Goal: Task Accomplishment & Management: Use online tool/utility

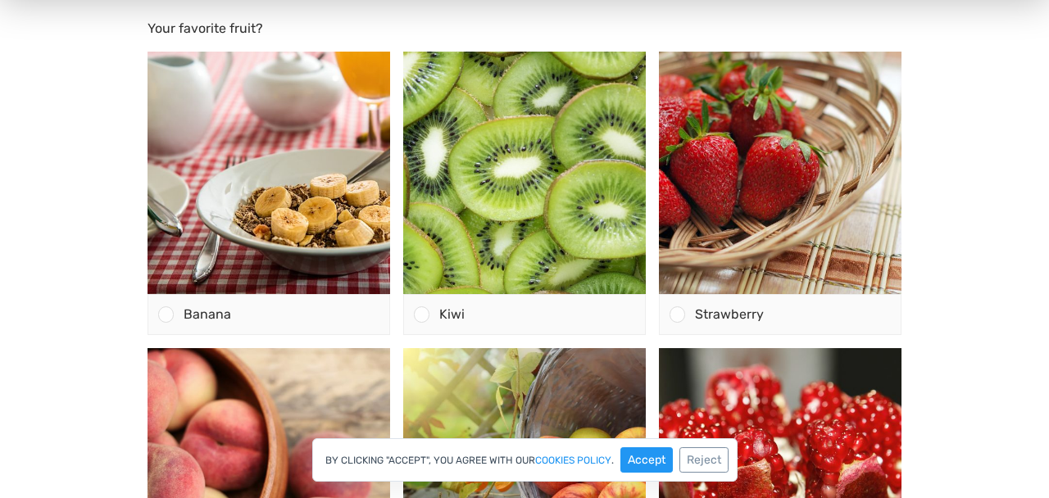
scroll to position [212, 0]
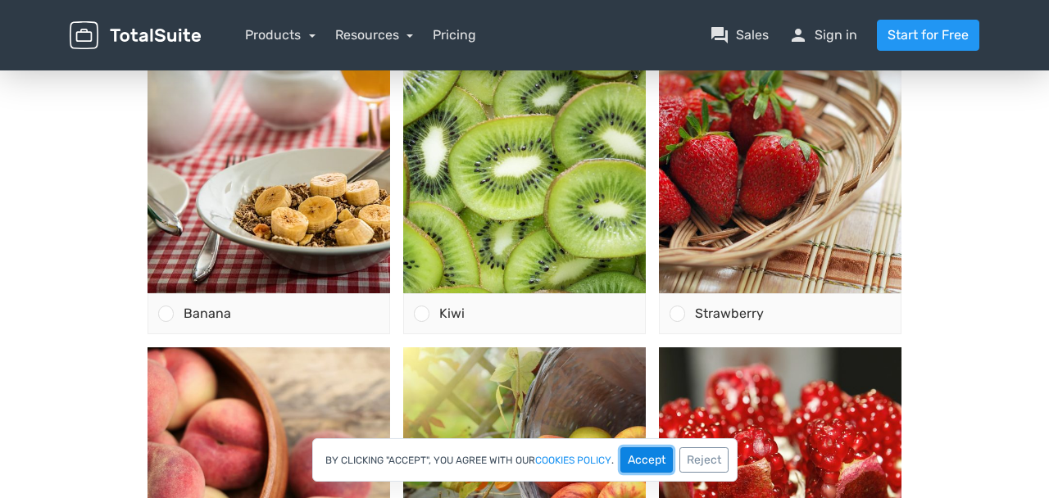
click at [644, 459] on button "Accept" at bounding box center [647, 460] width 52 height 25
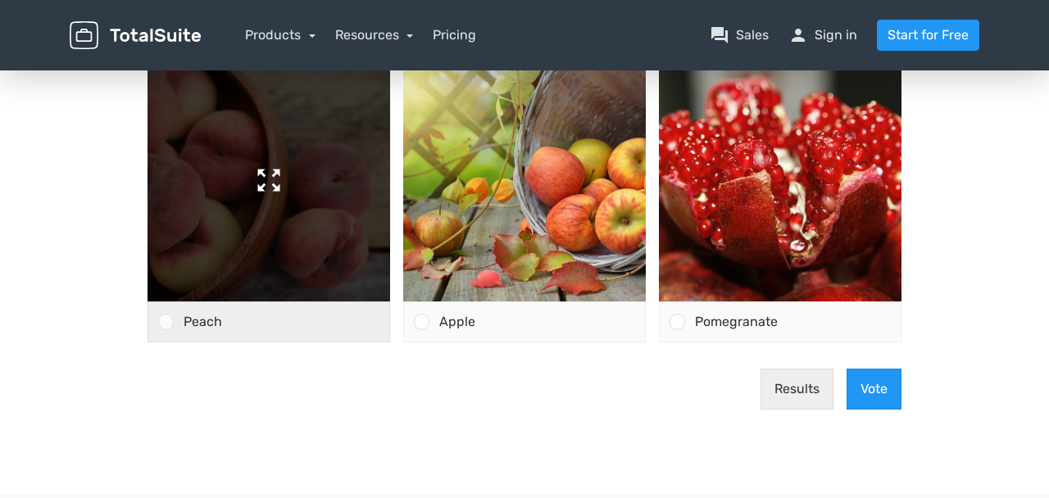
scroll to position [497, 0]
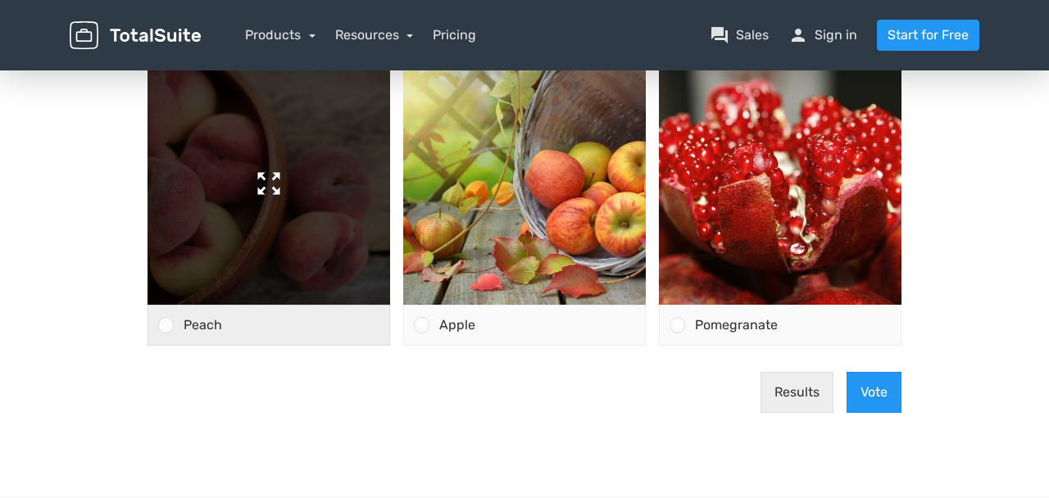
click at [381, 101] on img at bounding box center [269, 183] width 243 height 243
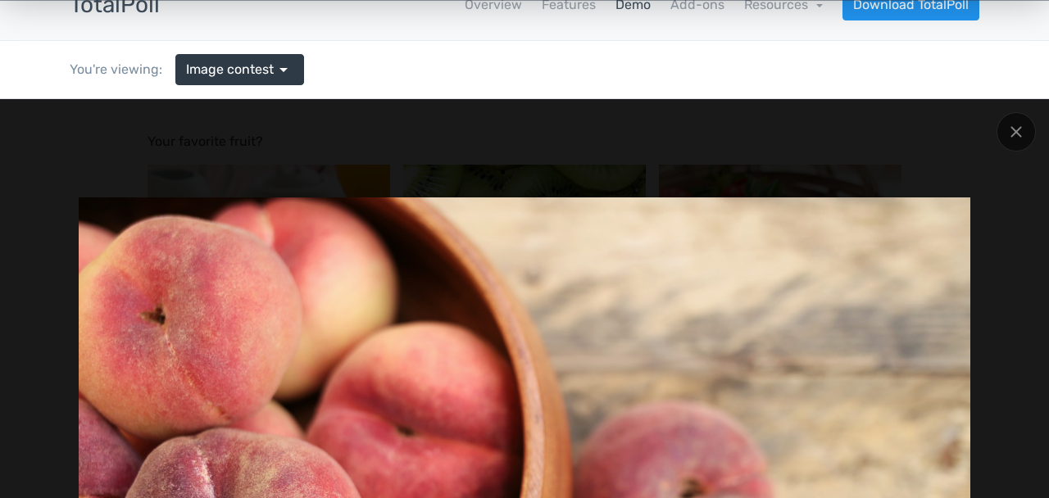
scroll to position [0, 0]
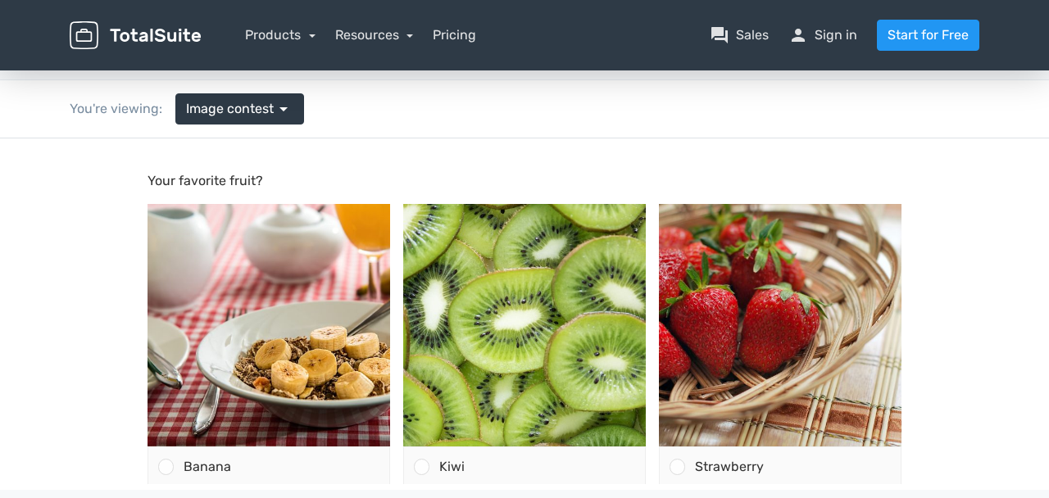
scroll to position [57, 0]
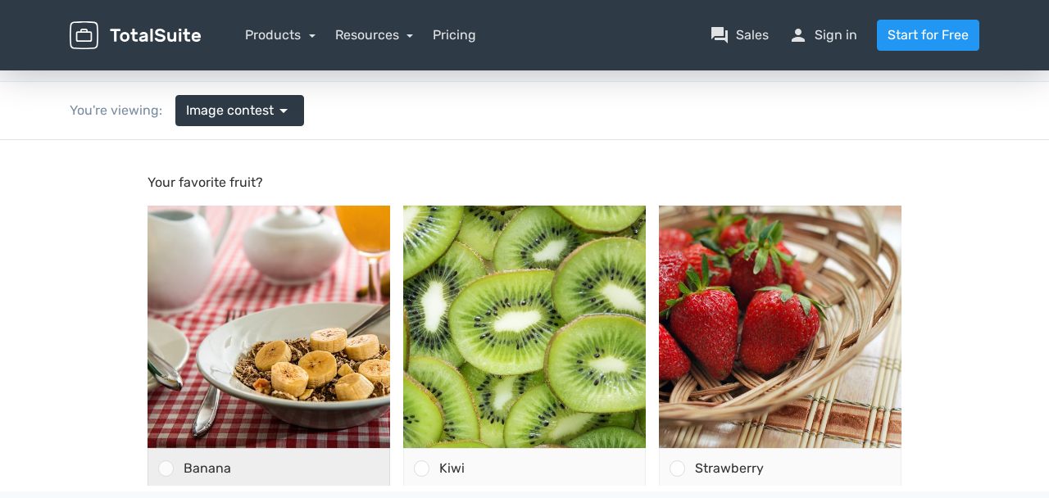
click at [327, 449] on div "Banana" at bounding box center [282, 468] width 216 height 39
click at [166, 469] on input "Banana" at bounding box center [166, 469] width 0 height 0
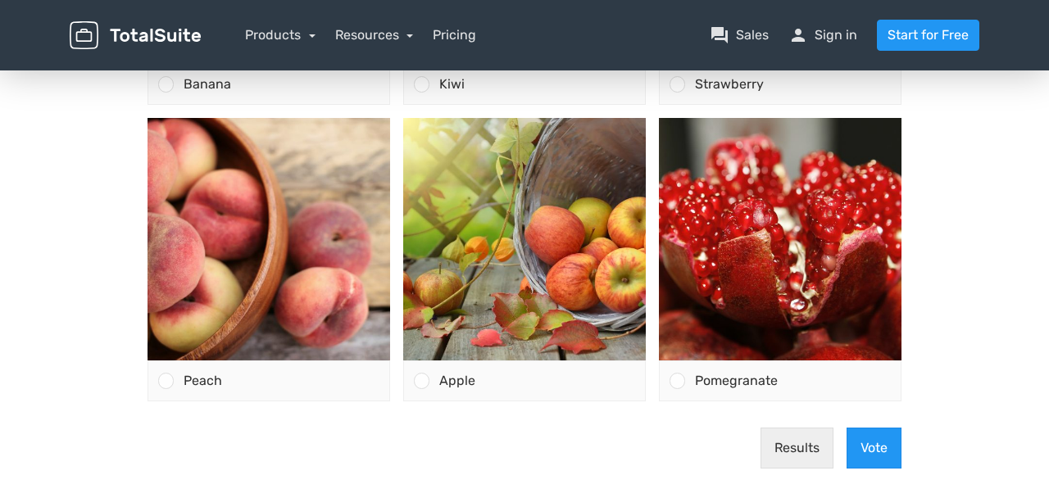
scroll to position [451, 0]
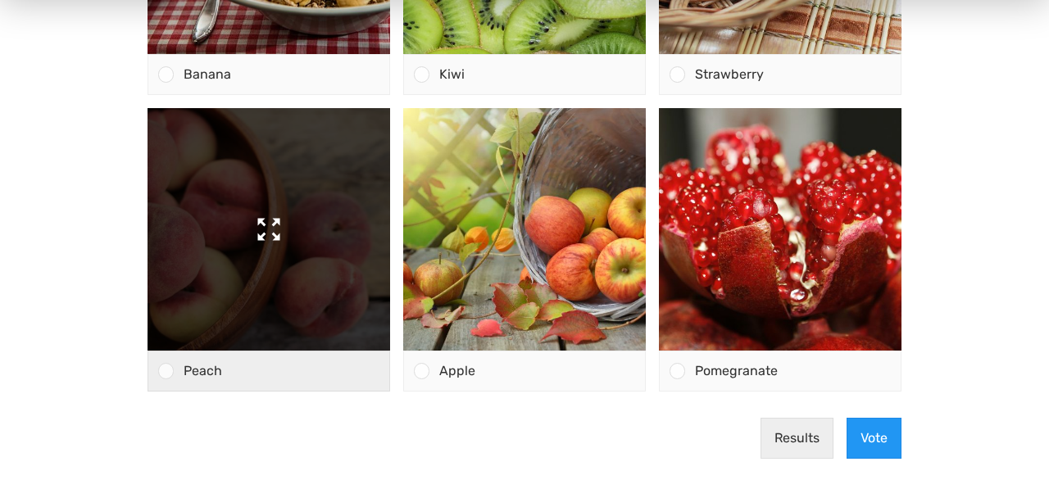
click at [316, 200] on img at bounding box center [269, 229] width 243 height 243
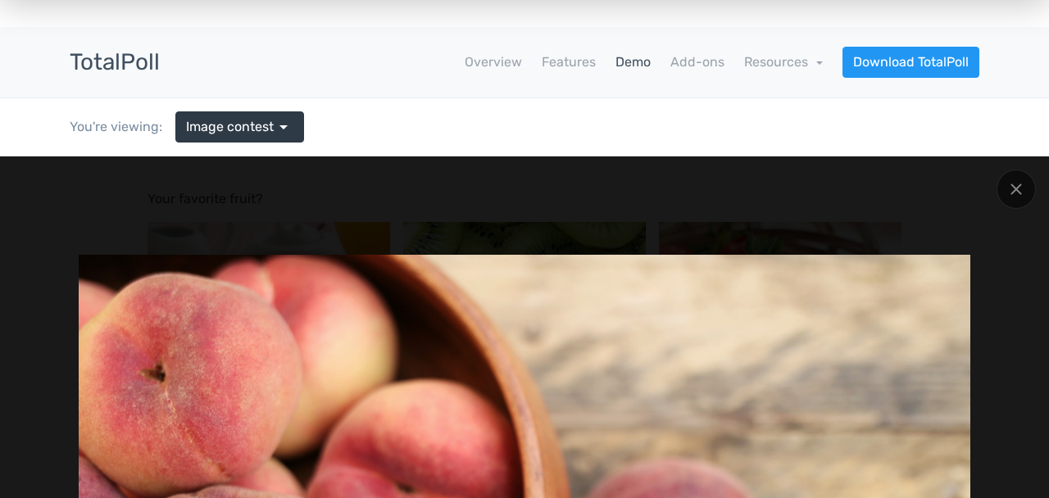
scroll to position [39, 0]
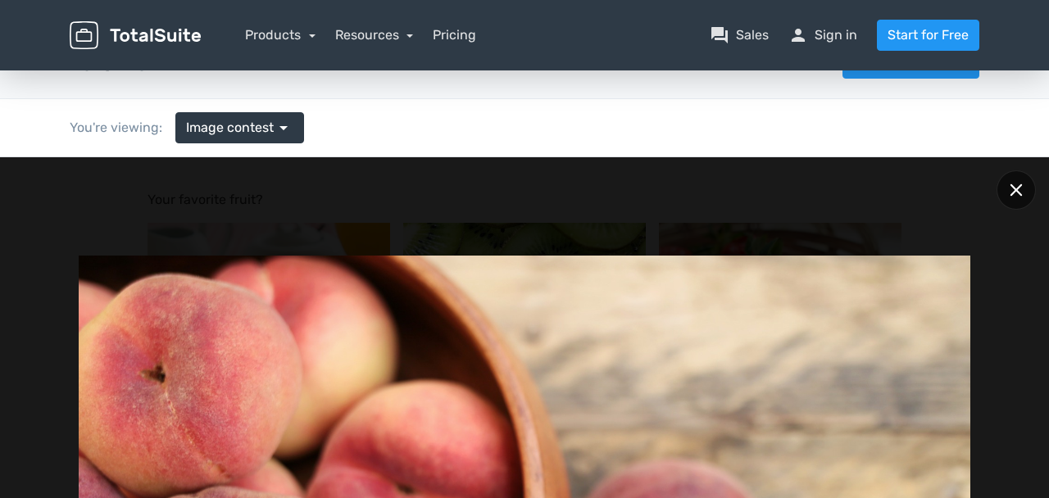
click at [1014, 185] on icon at bounding box center [1016, 190] width 12 height 12
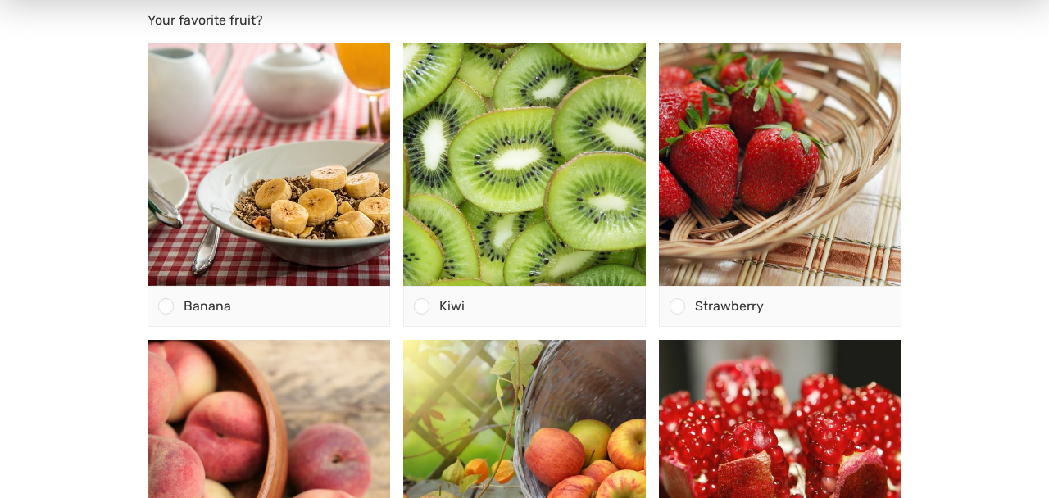
scroll to position [205, 0]
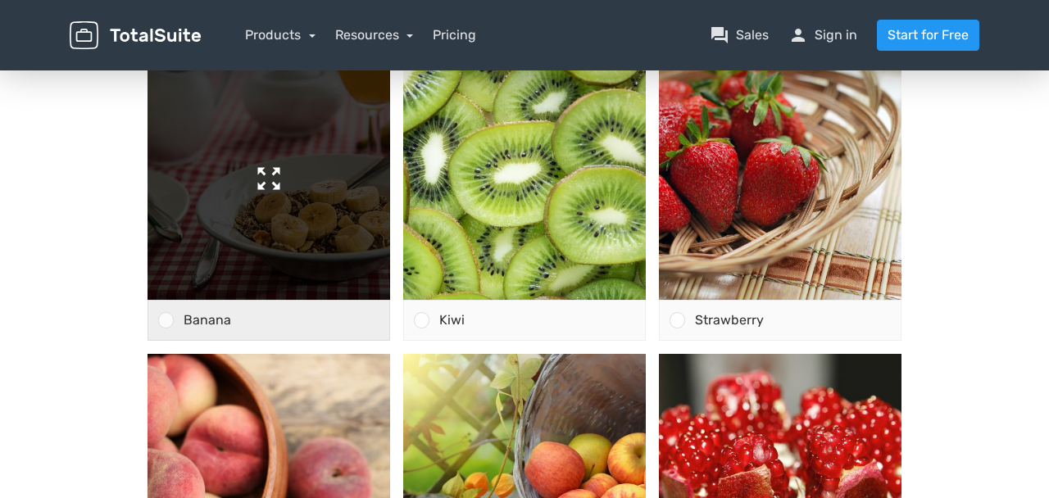
click at [265, 180] on img at bounding box center [269, 178] width 243 height 243
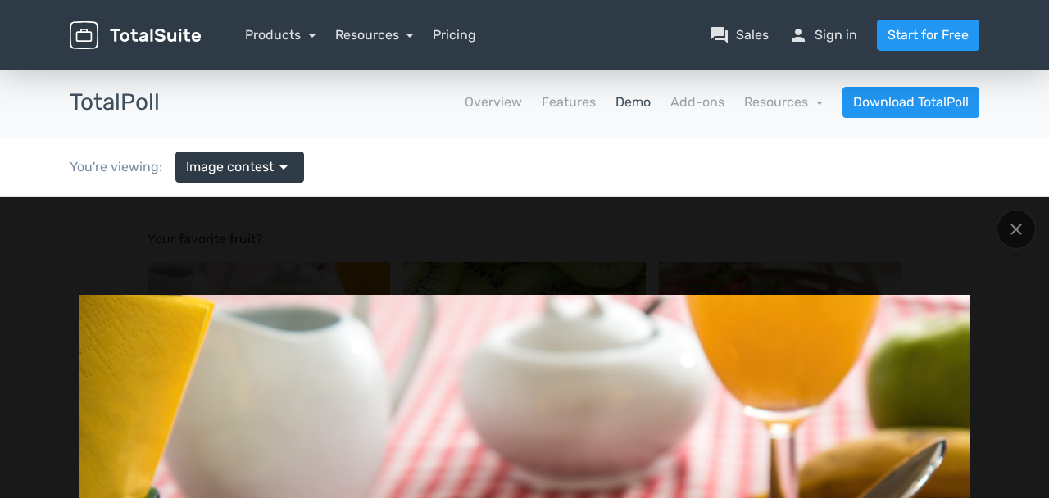
scroll to position [24, 0]
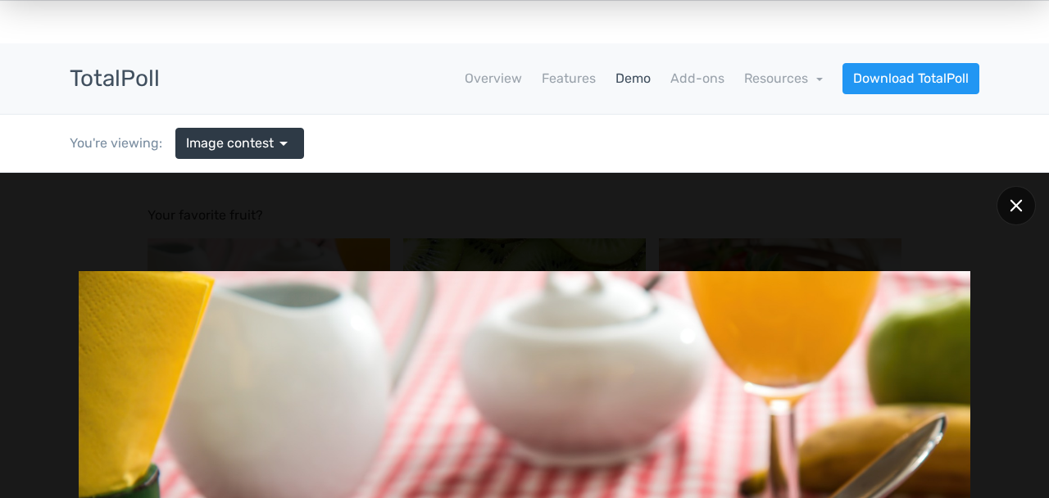
click at [1022, 210] on icon at bounding box center [1016, 205] width 12 height 12
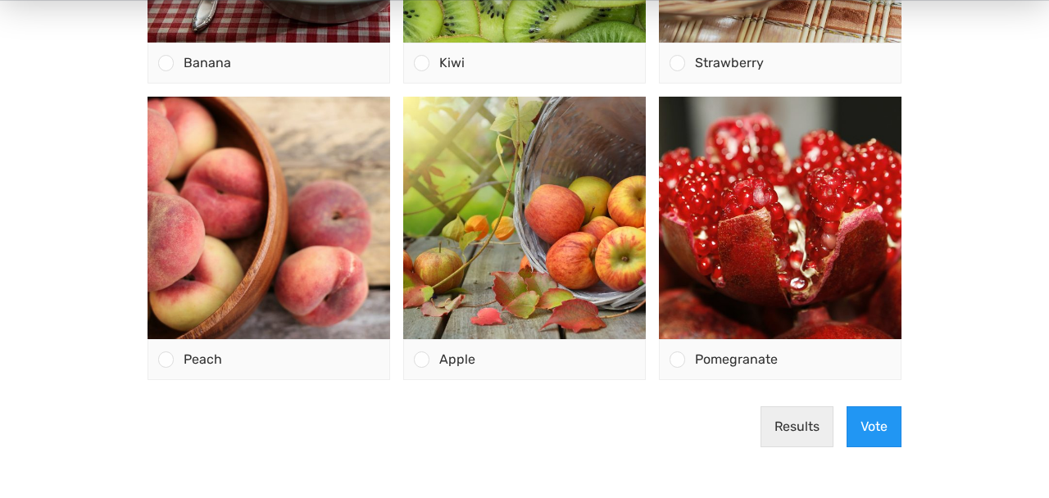
scroll to position [467, 0]
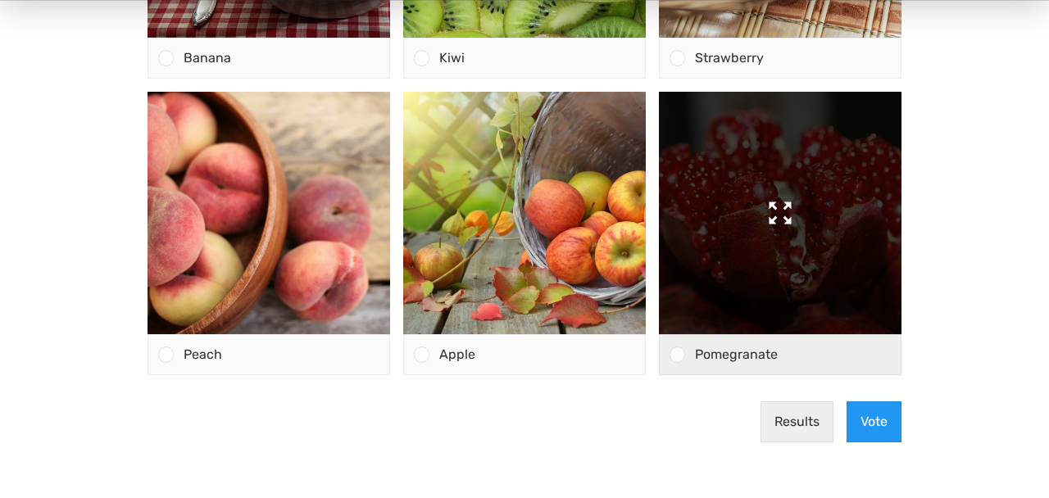
click at [881, 134] on img at bounding box center [780, 214] width 243 height 243
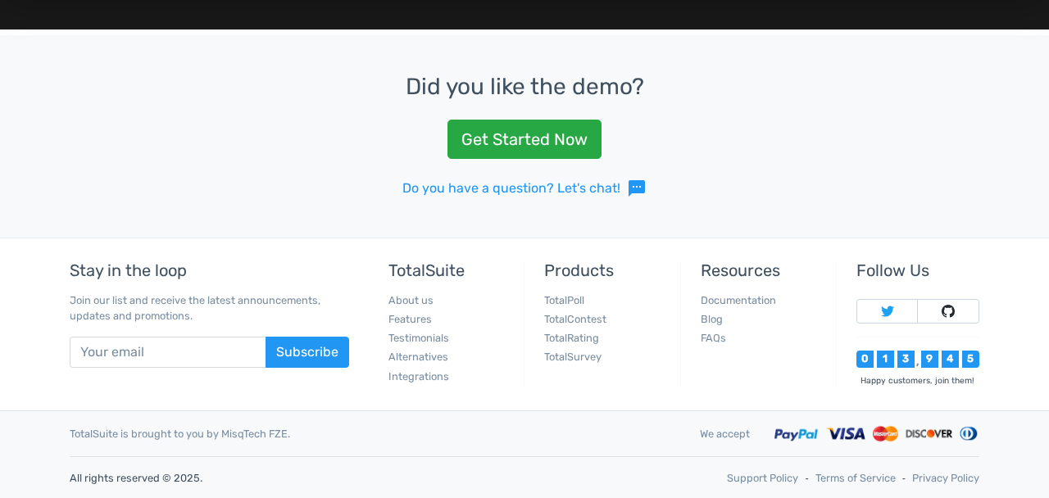
scroll to position [0, 0]
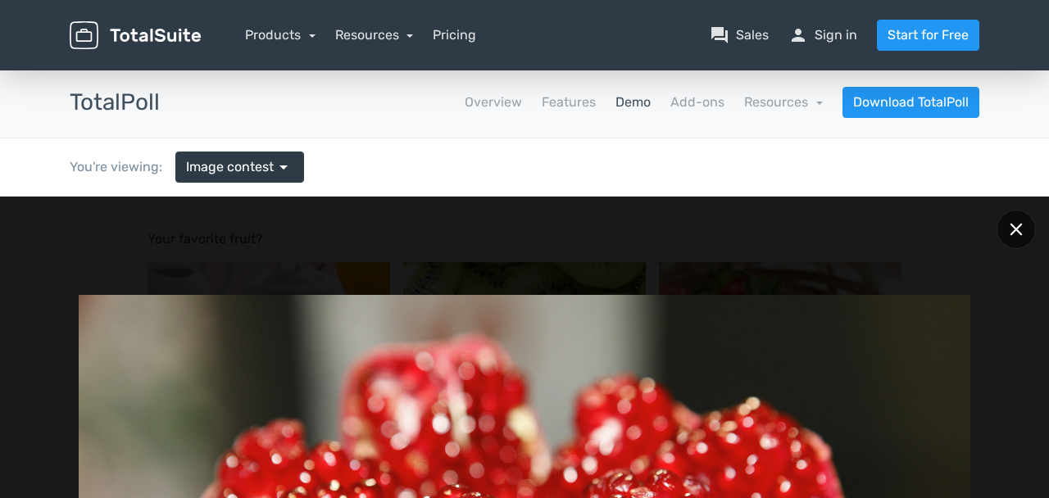
click at [1014, 227] on icon at bounding box center [1017, 230] width 12 height 12
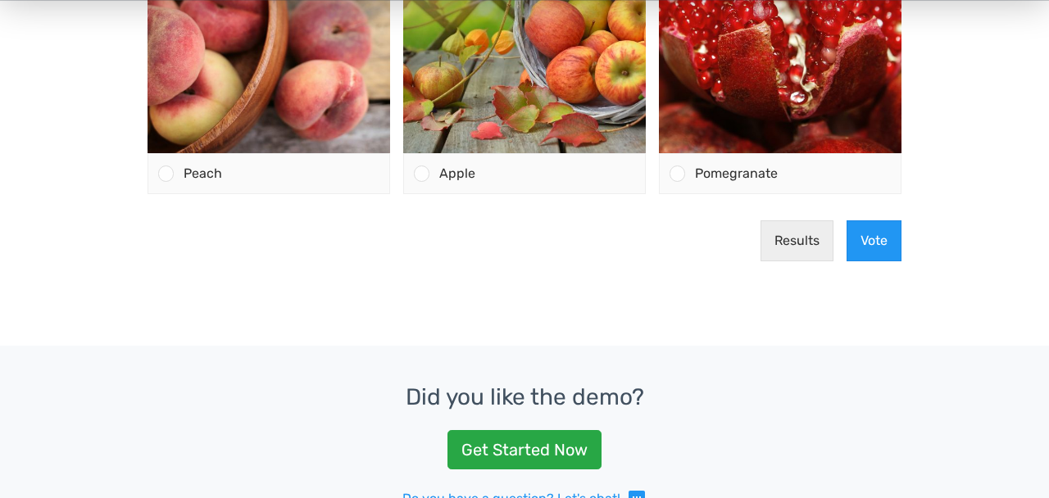
scroll to position [651, 0]
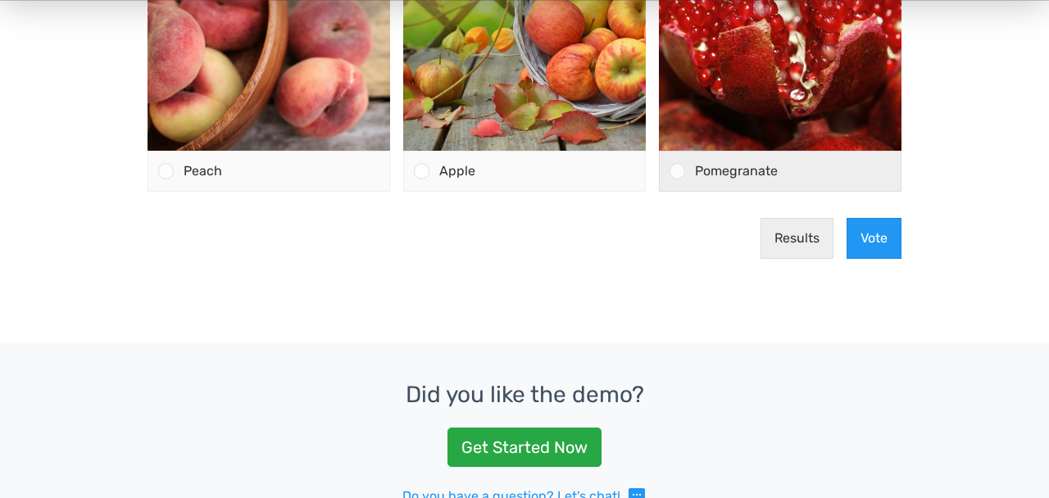
click at [747, 179] on span "Pomegranate" at bounding box center [736, 172] width 83 height 16
click at [678, 172] on input "Pomegranate" at bounding box center [678, 172] width 0 height 0
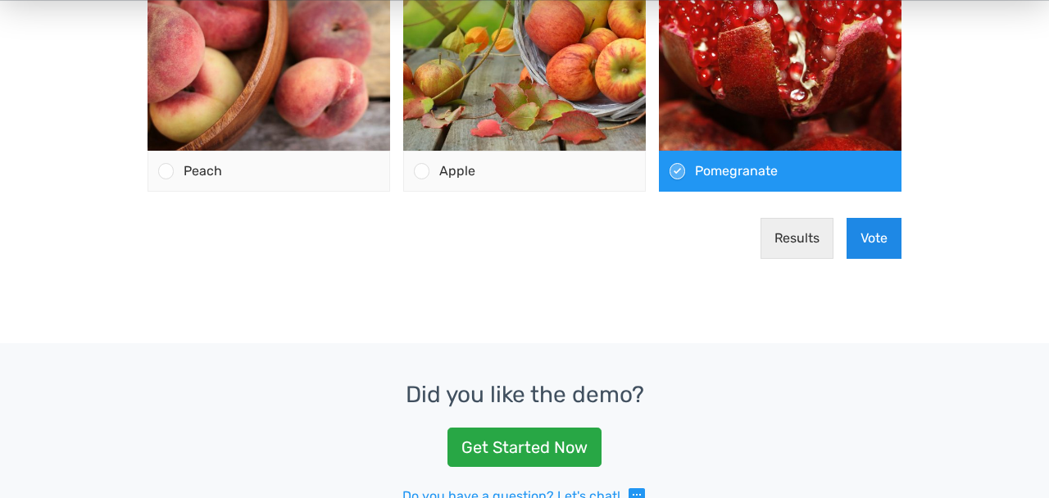
click at [880, 246] on button "Vote" at bounding box center [874, 239] width 55 height 41
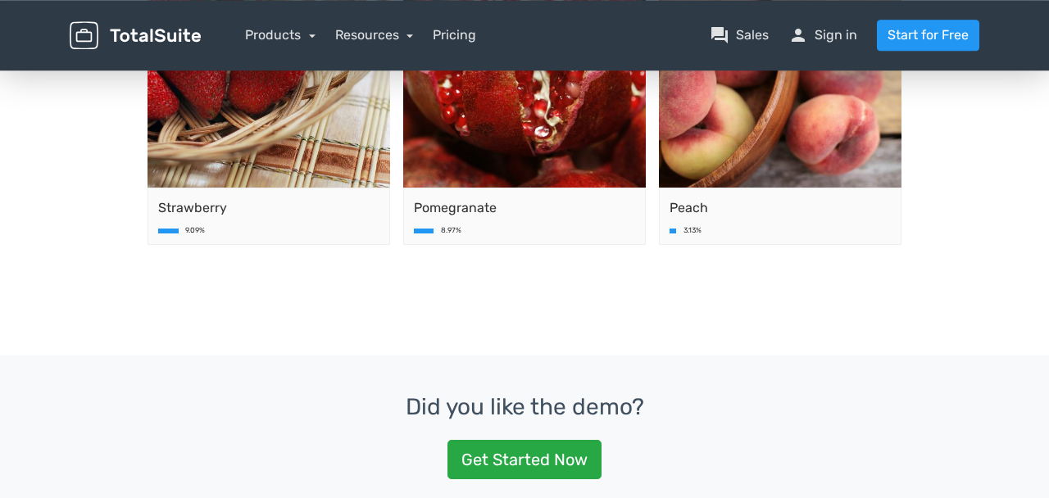
scroll to position [629, 0]
